Goal: Navigation & Orientation: Find specific page/section

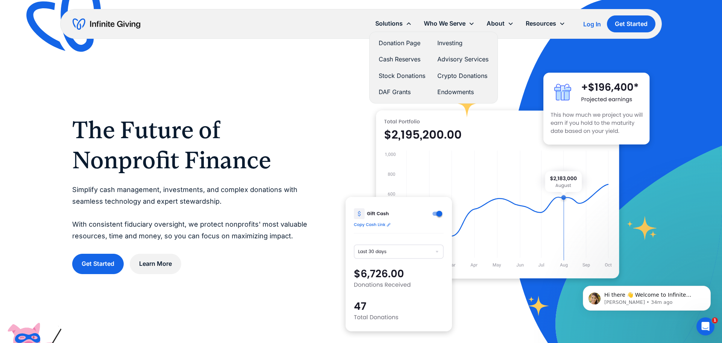
click at [389, 40] on link "Donation Page" at bounding box center [402, 43] width 47 height 10
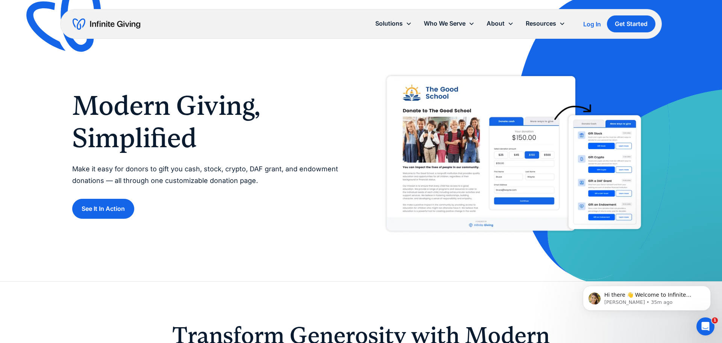
scroll to position [4, 0]
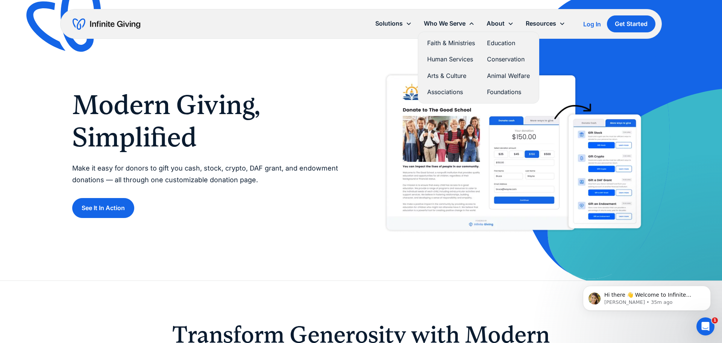
click at [459, 25] on div "Who We Serve" at bounding box center [445, 23] width 42 height 10
click at [452, 58] on link "Human Services" at bounding box center [451, 59] width 48 height 10
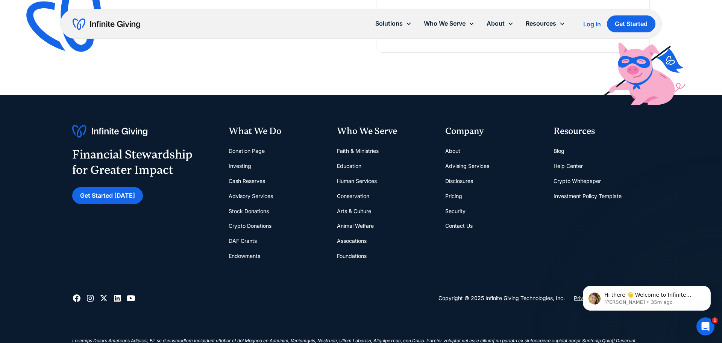
scroll to position [1999, 0]
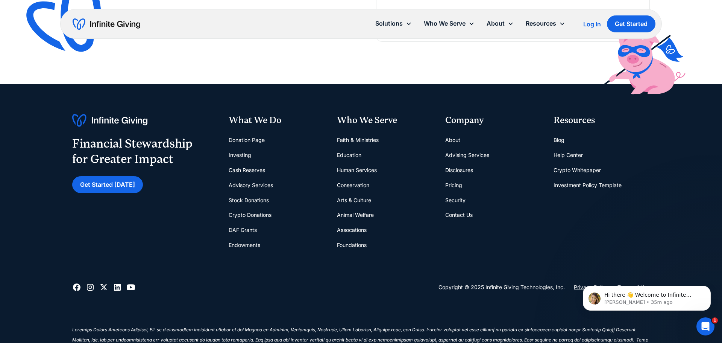
click at [256, 212] on link "Crypto Donations" at bounding box center [250, 214] width 43 height 15
